Goal: Task Accomplishment & Management: Manage account settings

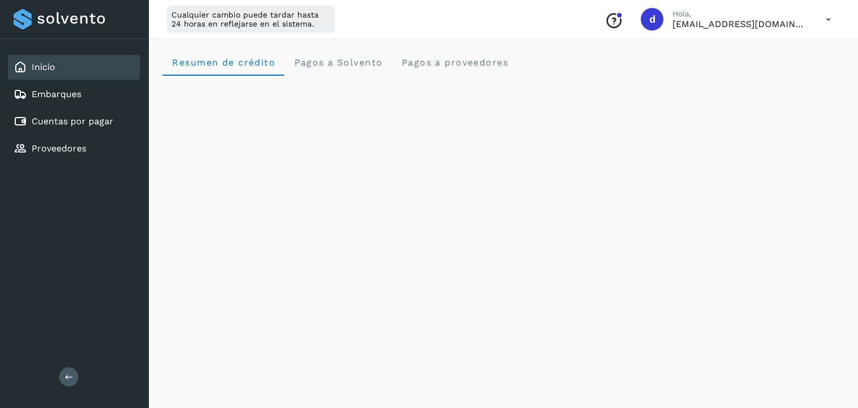
scroll to position [512, 0]
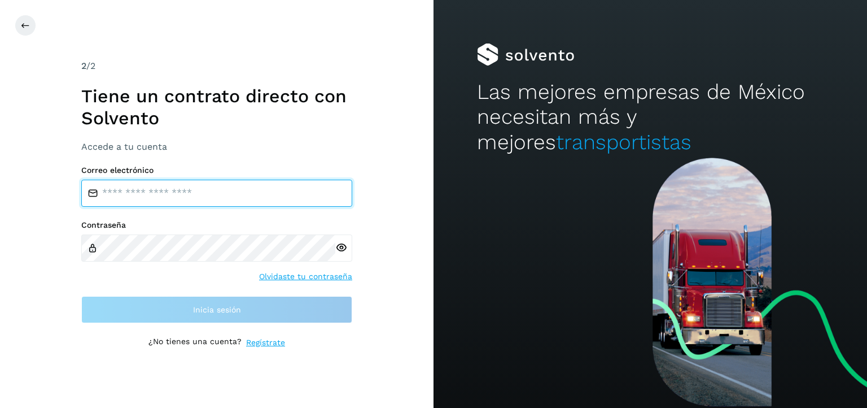
type input "**********"
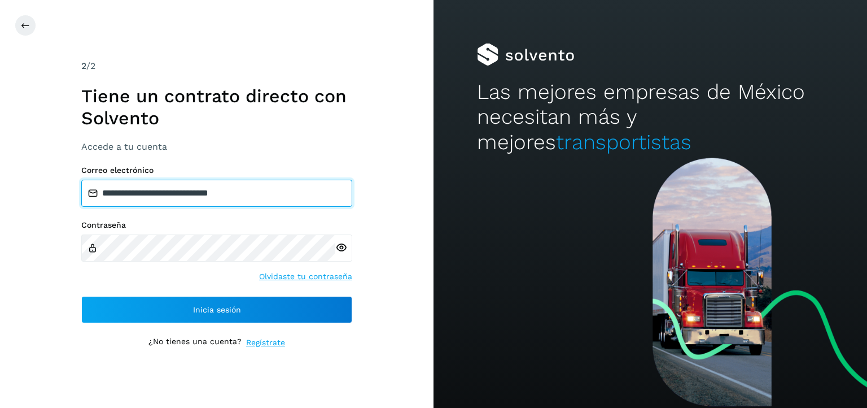
click at [270, 200] on input "**********" at bounding box center [216, 192] width 271 height 27
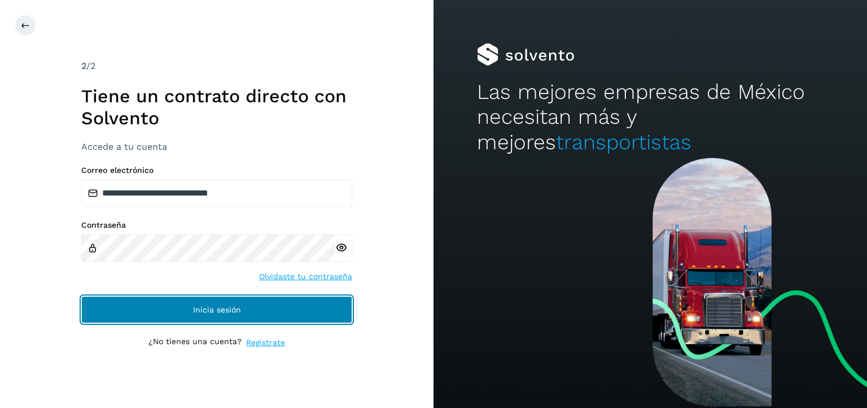
click at [303, 313] on button "Inicia sesión" at bounding box center [216, 309] width 271 height 27
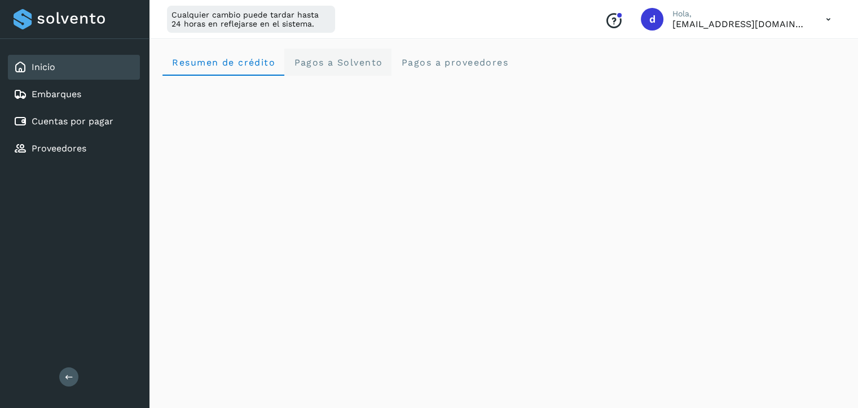
click at [348, 65] on span "Pagos a Solvento" at bounding box center [337, 62] width 89 height 11
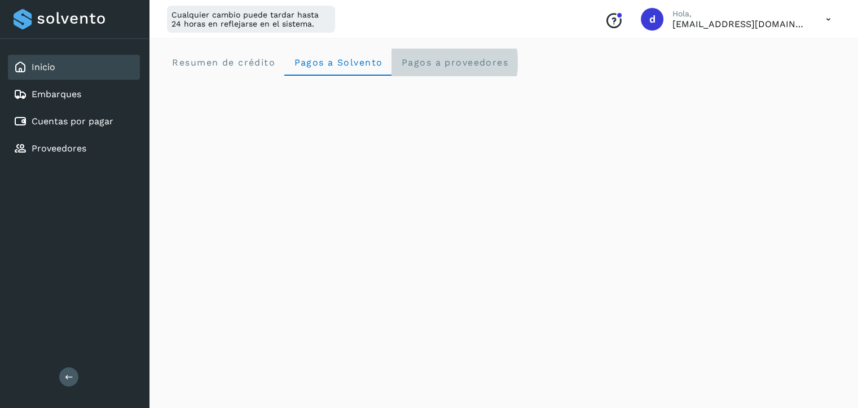
click at [456, 72] on proveedores "Pagos a proveedores" at bounding box center [455, 62] width 126 height 27
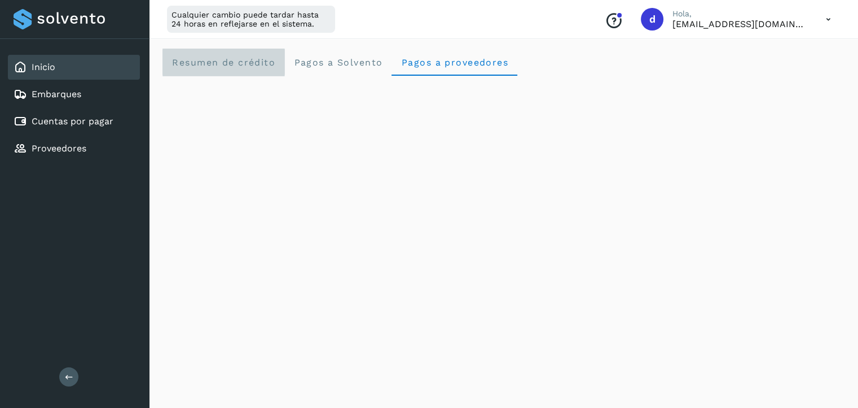
click at [238, 64] on span "Resumen de crédito" at bounding box center [224, 62] width 104 height 11
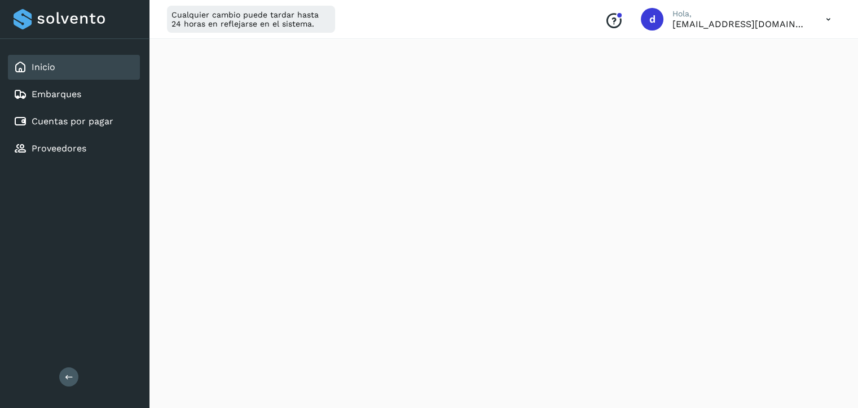
scroll to position [549, 0]
click at [80, 128] on div "Cuentas por pagar" at bounding box center [74, 121] width 132 height 25
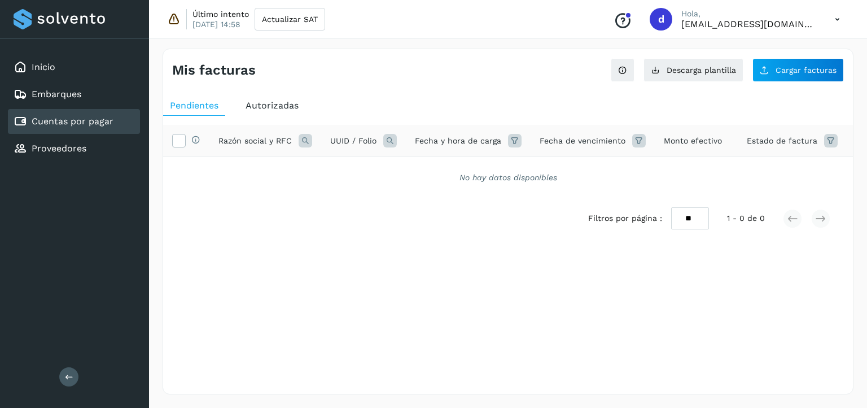
click at [280, 106] on span "Autorizadas" at bounding box center [272, 105] width 53 height 11
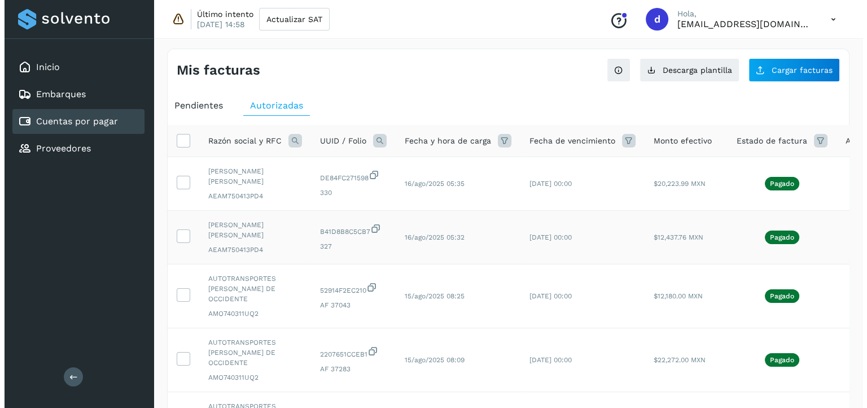
scroll to position [0, 41]
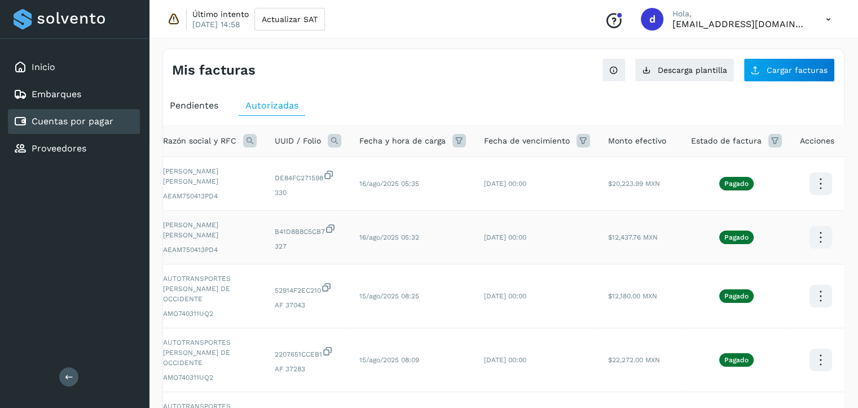
click at [811, 197] on icon at bounding box center [821, 183] width 27 height 27
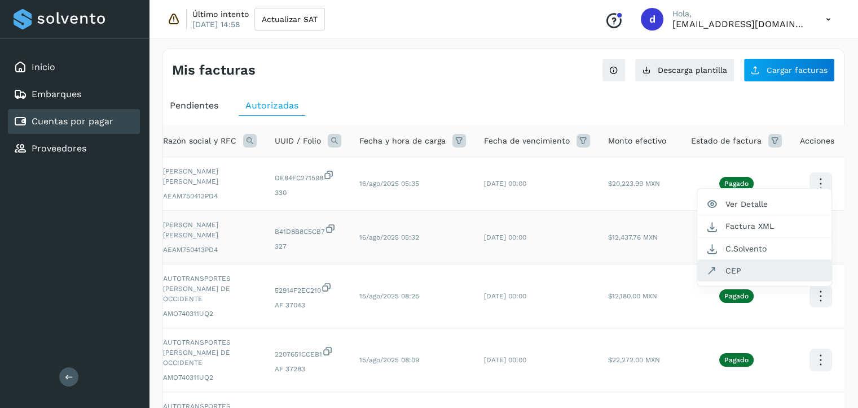
click at [738, 279] on button "CEP" at bounding box center [765, 270] width 134 height 21
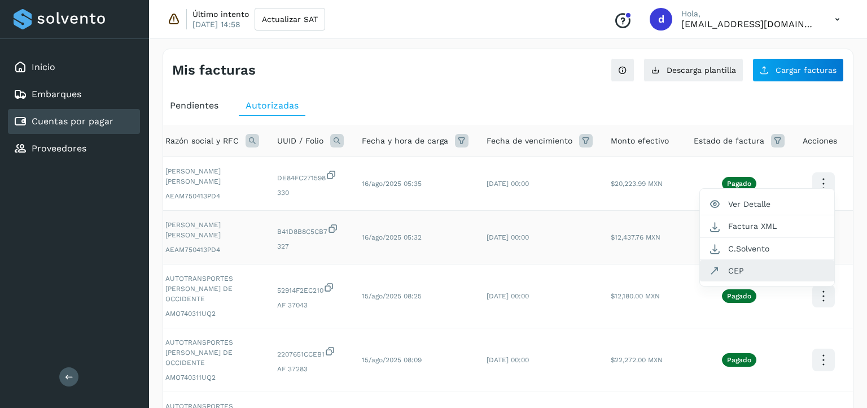
scroll to position [0, 32]
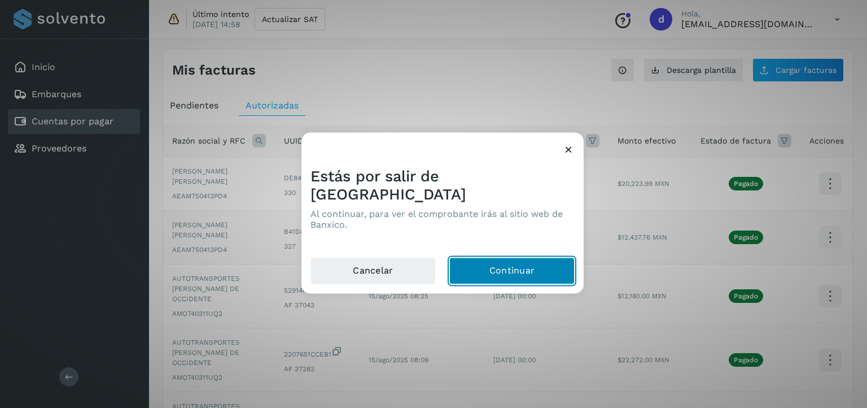
click at [527, 261] on button "Continuar" at bounding box center [511, 270] width 125 height 27
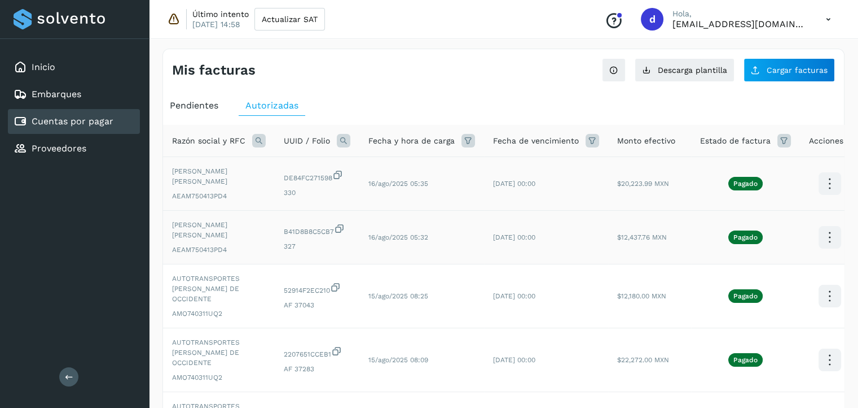
click at [824, 183] on icon at bounding box center [830, 183] width 27 height 27
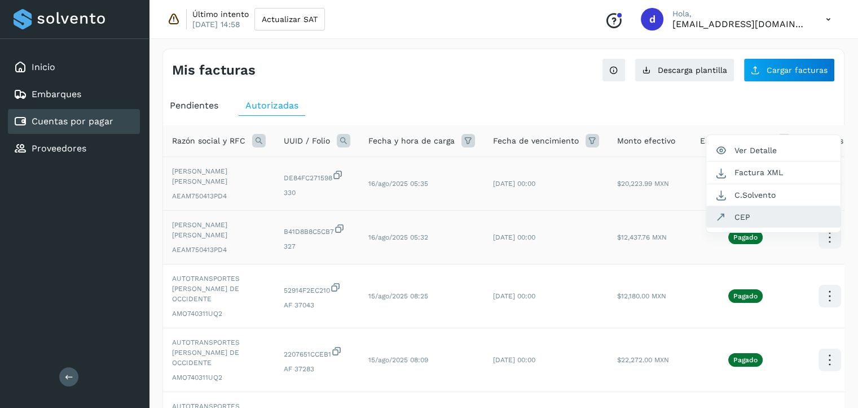
click at [786, 213] on button "CEP" at bounding box center [774, 216] width 134 height 21
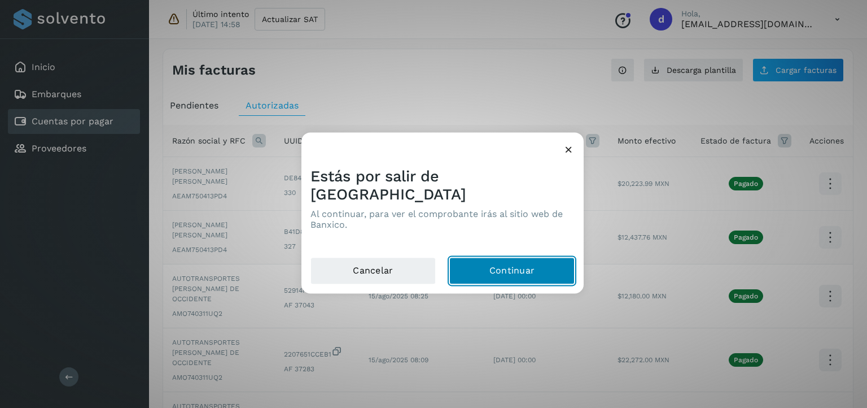
click at [541, 257] on button "Continuar" at bounding box center [511, 270] width 125 height 27
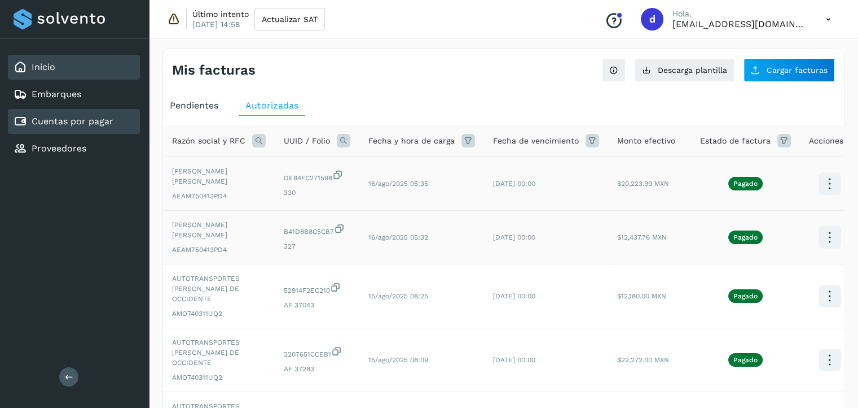
click at [91, 70] on div "Inicio" at bounding box center [74, 67] width 132 height 25
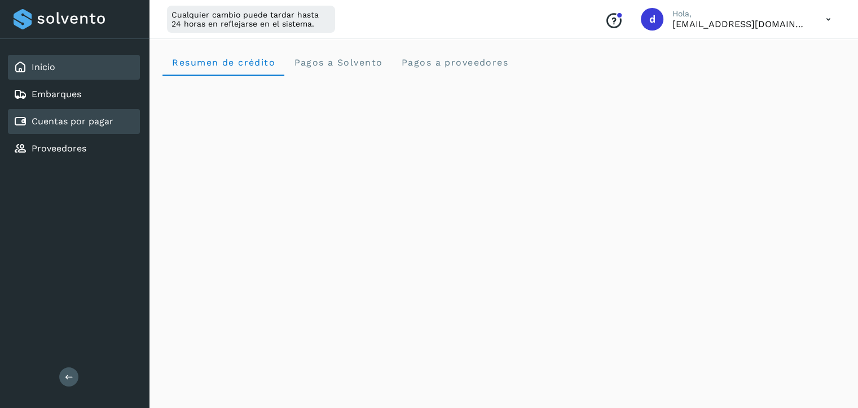
click at [103, 116] on link "Cuentas por pagar" at bounding box center [73, 121] width 82 height 11
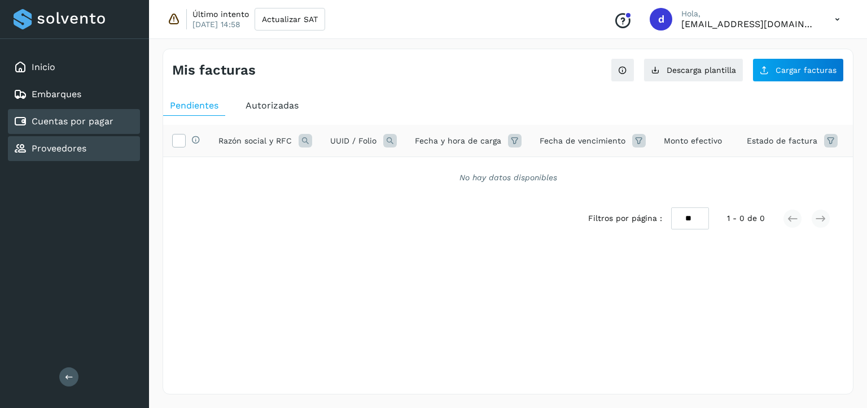
click at [76, 143] on link "Proveedores" at bounding box center [59, 148] width 55 height 11
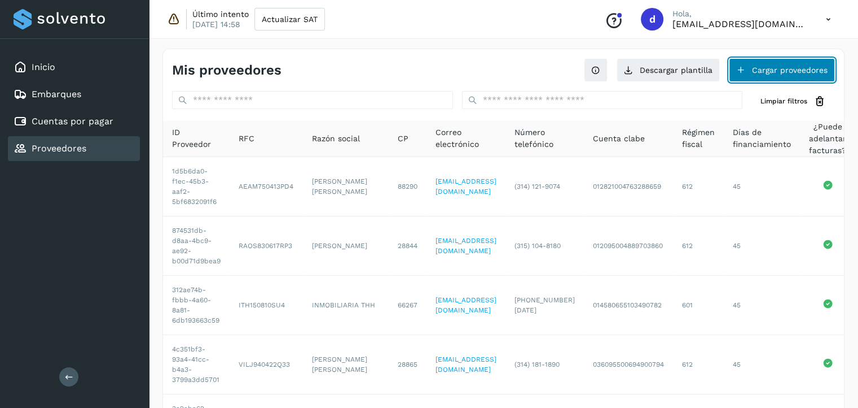
click at [792, 73] on button "Cargar proveedores" at bounding box center [782, 70] width 106 height 24
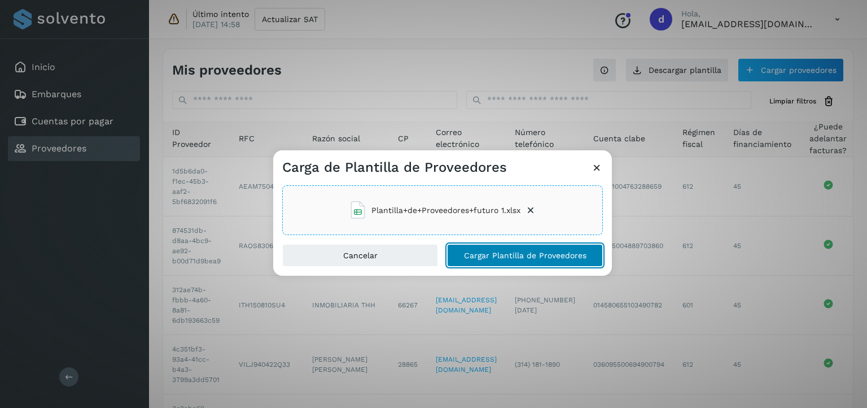
click at [519, 261] on button "Cargar Plantilla de Proveedores" at bounding box center [525, 255] width 156 height 23
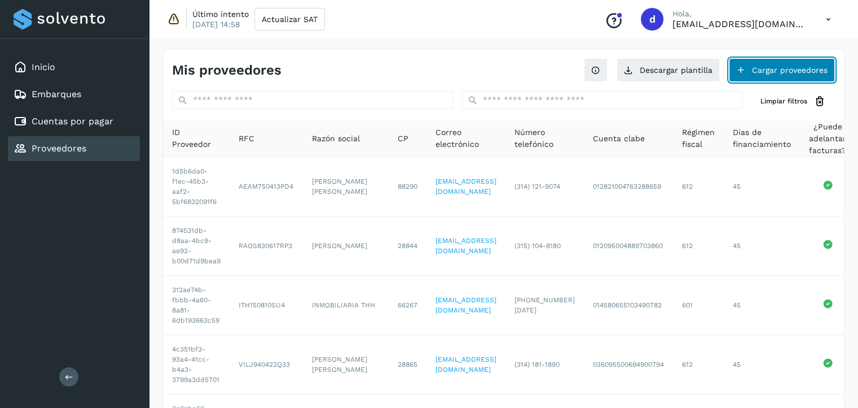
click at [779, 67] on button "Cargar proveedores" at bounding box center [782, 70] width 106 height 24
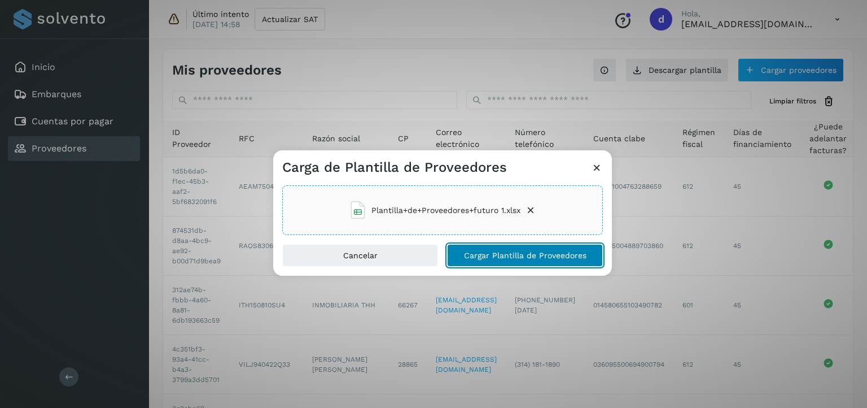
click at [483, 247] on button "Cargar Plantilla de Proveedores" at bounding box center [525, 255] width 156 height 23
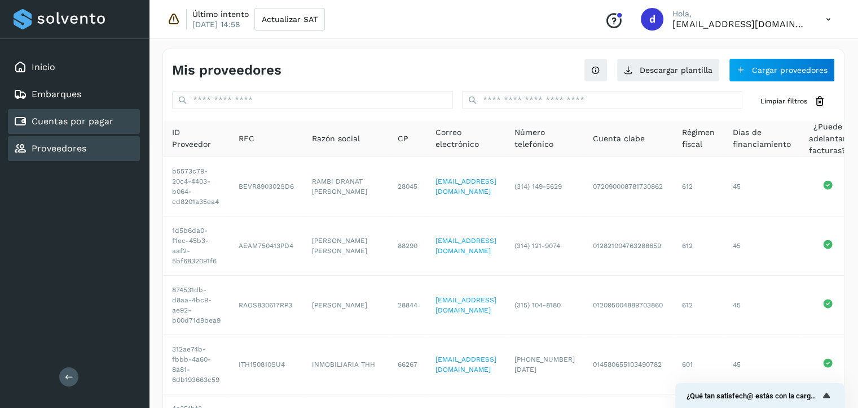
click at [97, 122] on link "Cuentas por pagar" at bounding box center [73, 121] width 82 height 11
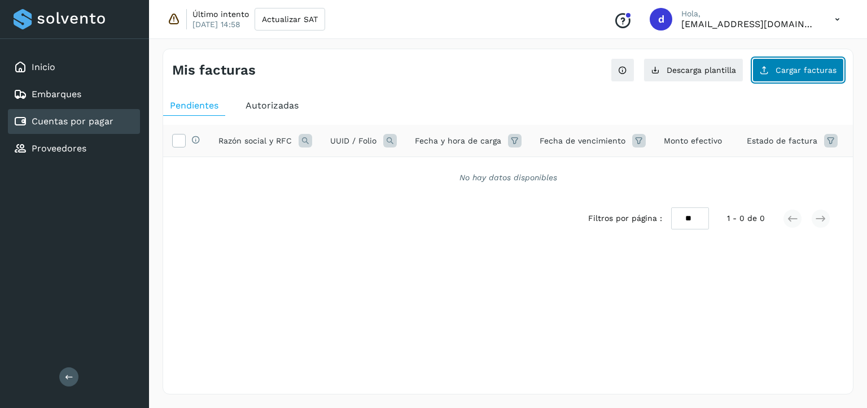
click at [761, 69] on button "Cargar facturas" at bounding box center [797, 70] width 91 height 24
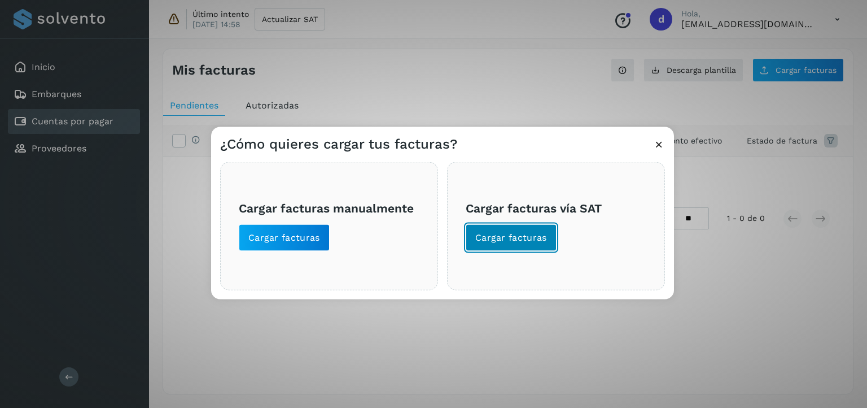
click at [519, 235] on span "Cargar facturas" at bounding box center [511, 237] width 72 height 12
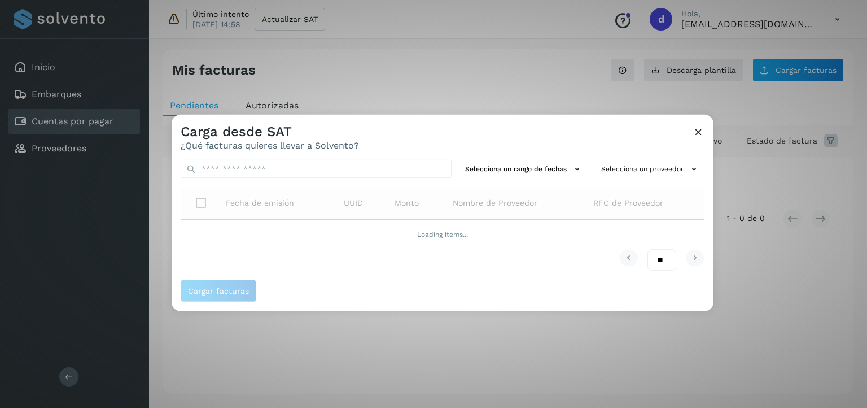
click at [638, 200] on span "RFC de Proveedor" at bounding box center [628, 203] width 70 height 12
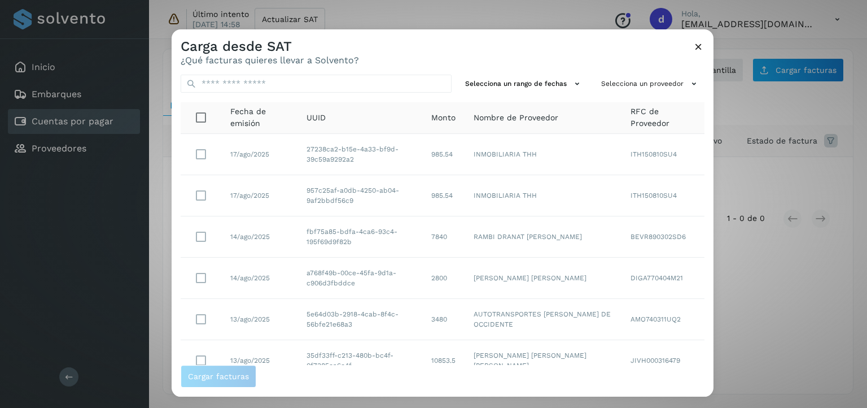
click at [699, 46] on icon at bounding box center [699, 47] width 12 height 12
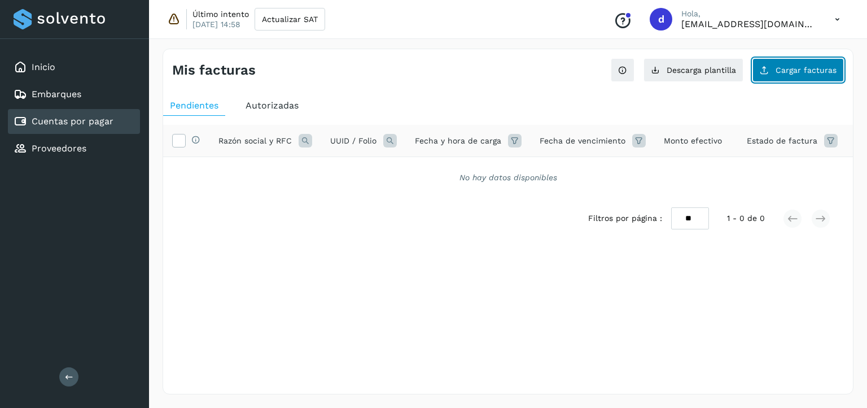
click at [808, 75] on button "Cargar facturas" at bounding box center [797, 70] width 91 height 24
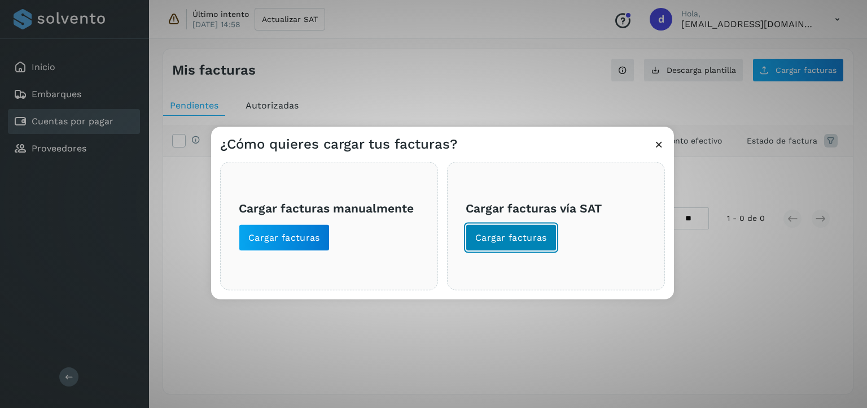
click at [511, 243] on button "Cargar facturas" at bounding box center [511, 237] width 91 height 27
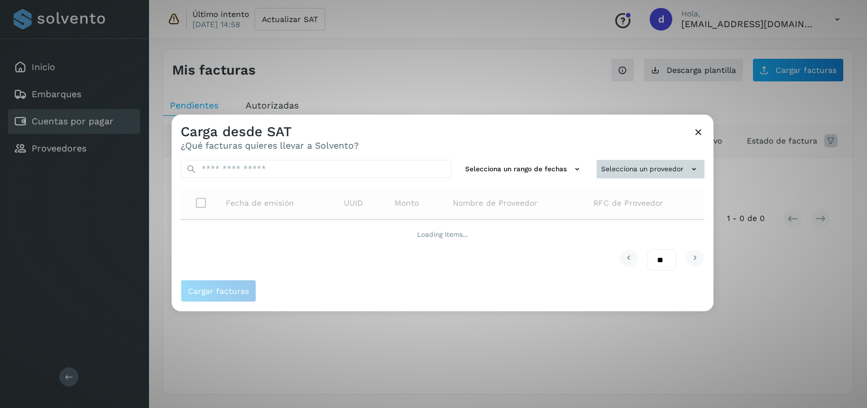
click at [668, 172] on button "Selecciona un proveedor" at bounding box center [651, 169] width 108 height 19
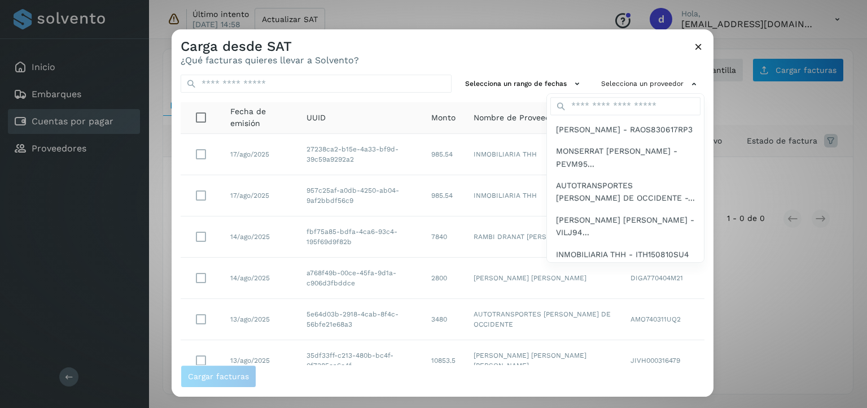
click at [643, 117] on div "SALVADOR RAMIREZ OCHOA - RAOS830617RP3 MONSERRAT SINAI PEÑALOZA VARGAS - PEVM95…" at bounding box center [625, 177] width 158 height 169
click at [643, 109] on input "text" at bounding box center [625, 106] width 150 height 18
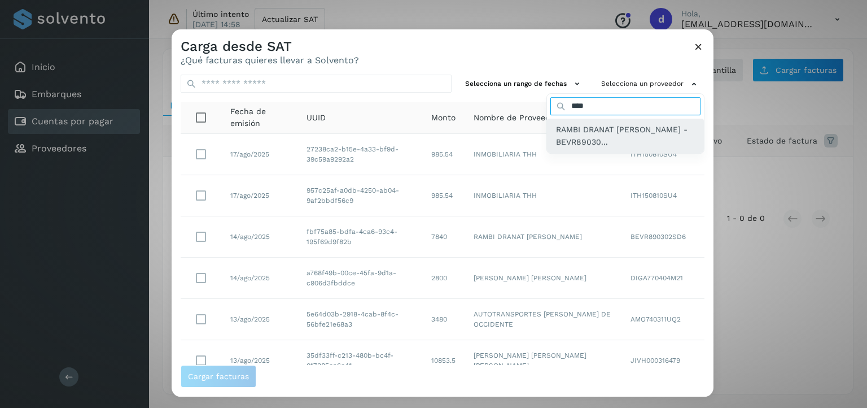
type input "****"
click at [623, 125] on span "RAMBI DRANAT BENICIO VAZQUEZ - BEVR89030..." at bounding box center [625, 135] width 139 height 25
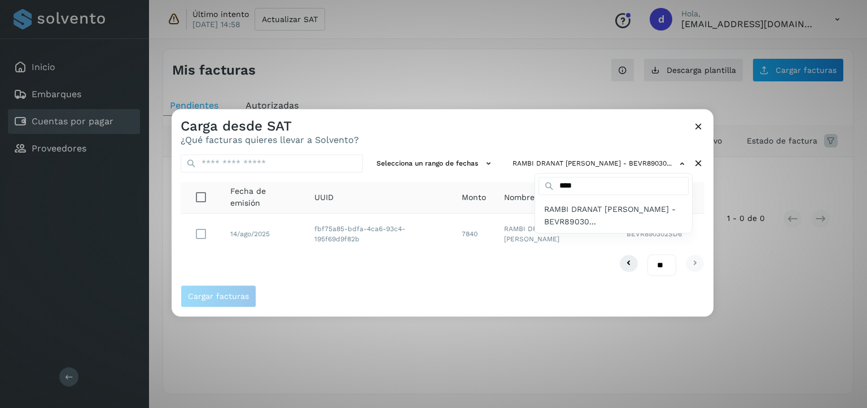
click at [196, 235] on div at bounding box center [605, 313] width 867 height 408
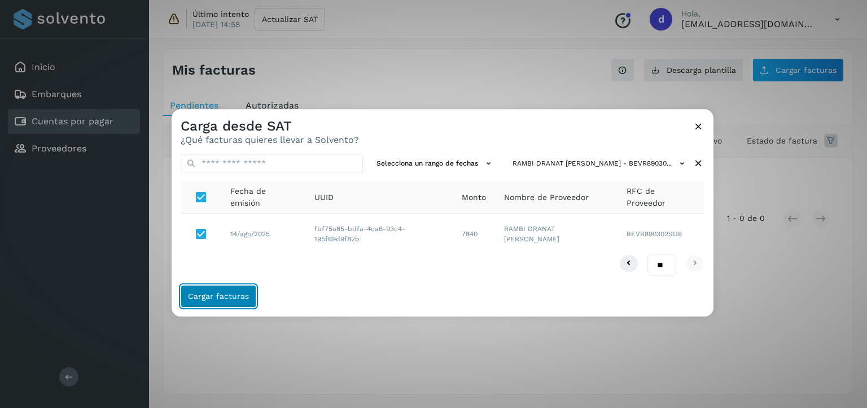
click at [224, 298] on span "Cargar facturas" at bounding box center [218, 296] width 61 height 8
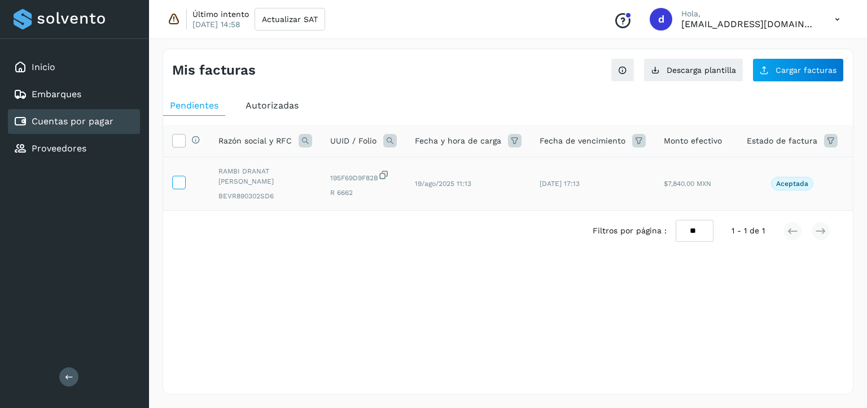
click at [179, 182] on icon at bounding box center [179, 182] width 12 height 12
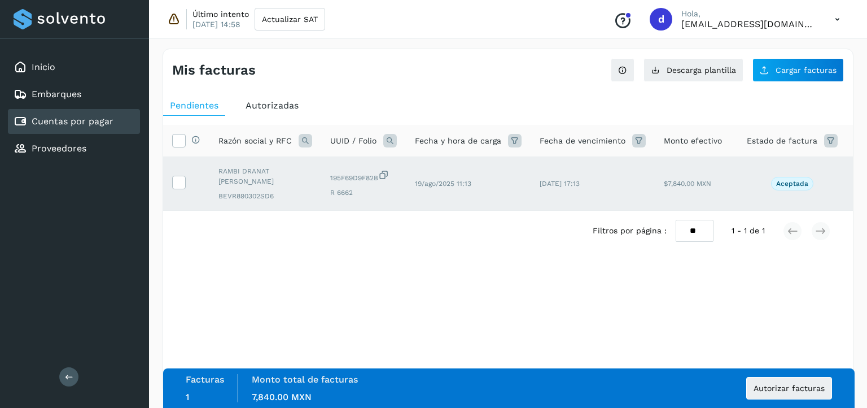
click at [795, 374] on div "Facturas 1 Monto total de facturas Monto total 7,840.00 MXN Autorizar facturas" at bounding box center [509, 388] width 646 height 28
click at [801, 384] on span "Autorizar facturas" at bounding box center [788, 388] width 71 height 8
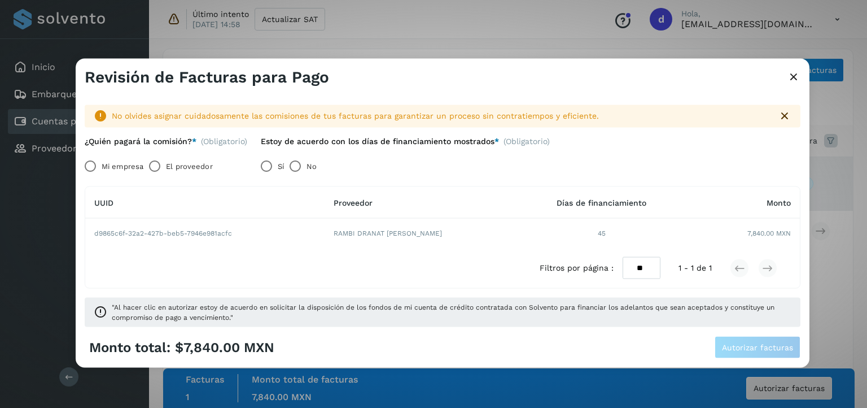
click at [104, 162] on label "Mi empresa" at bounding box center [123, 166] width 42 height 23
click at [761, 344] on span "Autorizar facturas" at bounding box center [757, 347] width 71 height 8
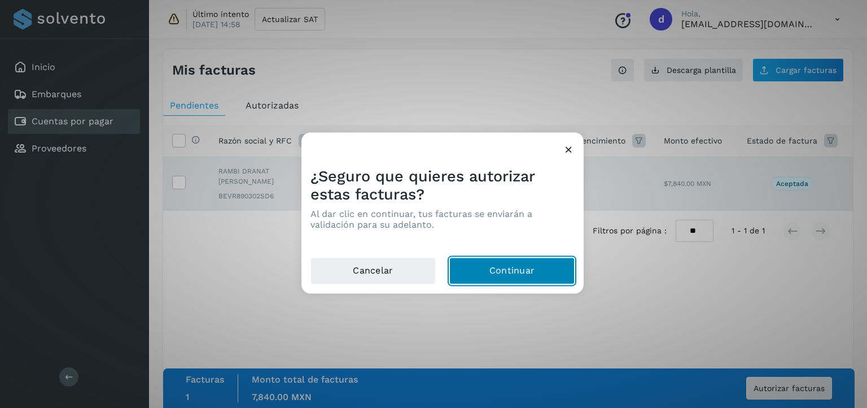
click at [537, 268] on button "Continuar" at bounding box center [511, 270] width 125 height 27
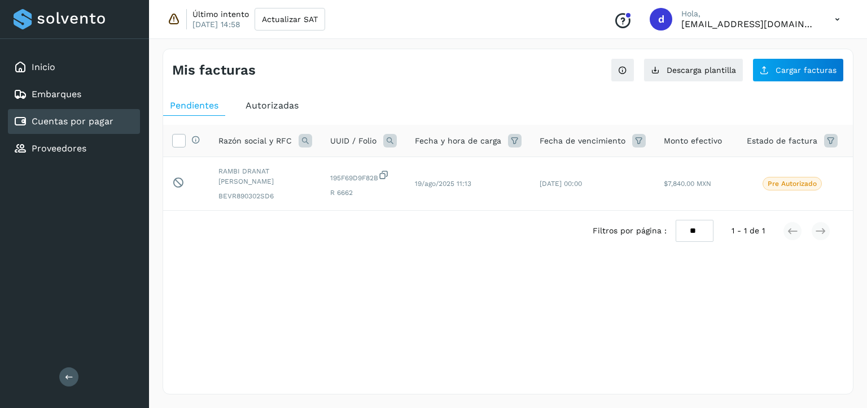
click at [278, 110] on span "Autorizadas" at bounding box center [272, 105] width 53 height 11
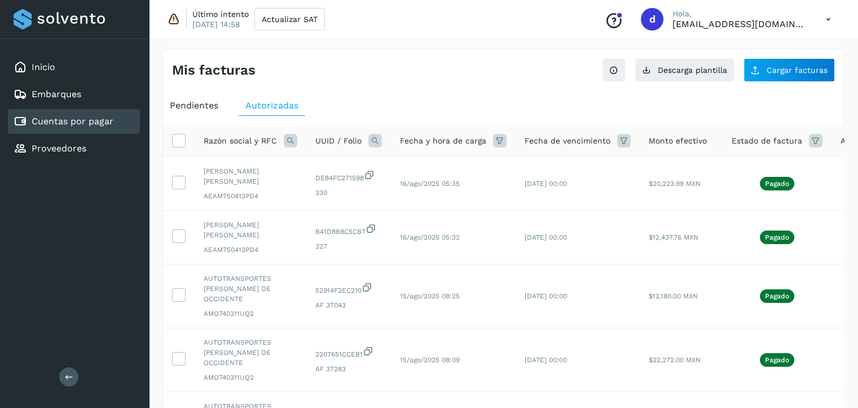
click at [207, 102] on span "Pendientes" at bounding box center [194, 105] width 49 height 11
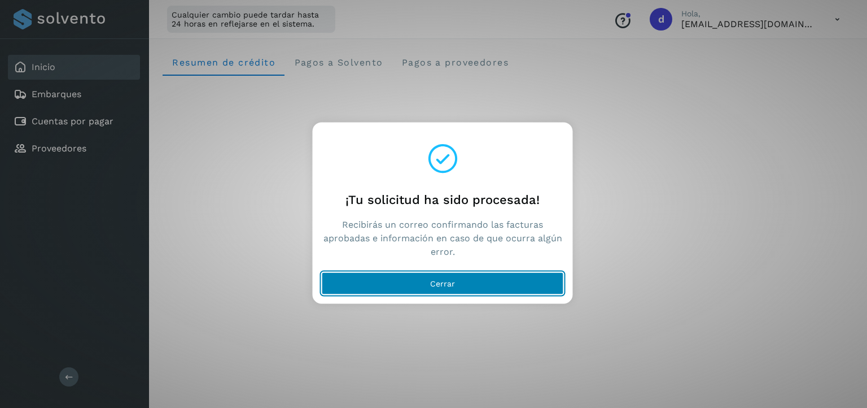
click at [518, 285] on button "Cerrar" at bounding box center [443, 283] width 242 height 23
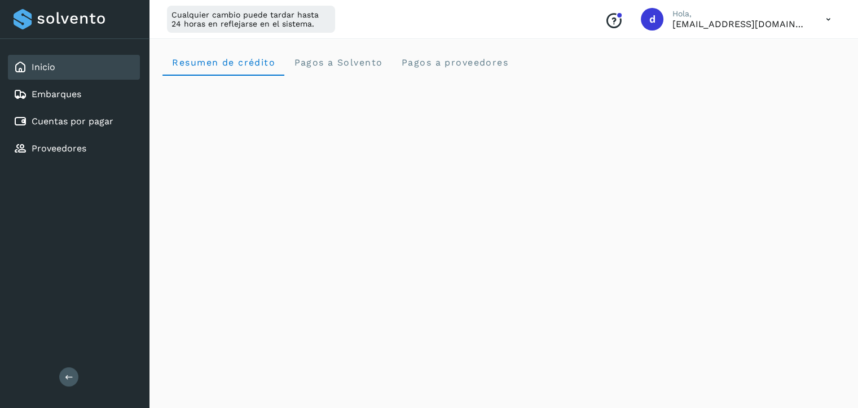
click at [762, 56] on div "Resumen de crédito Pagos a Solvento Pagos a proveedores" at bounding box center [504, 62] width 682 height 27
